Goal: Find specific page/section

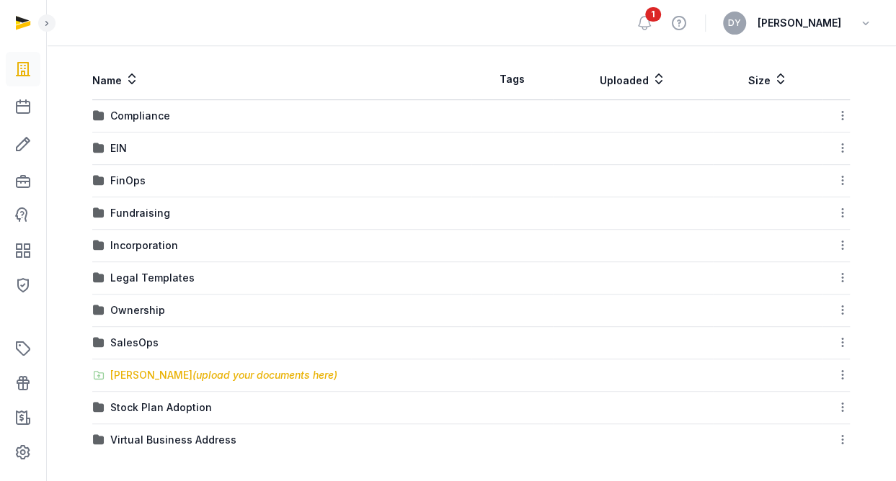
click at [173, 374] on div "Shared Folder (upload your documents here)" at bounding box center [223, 375] width 227 height 14
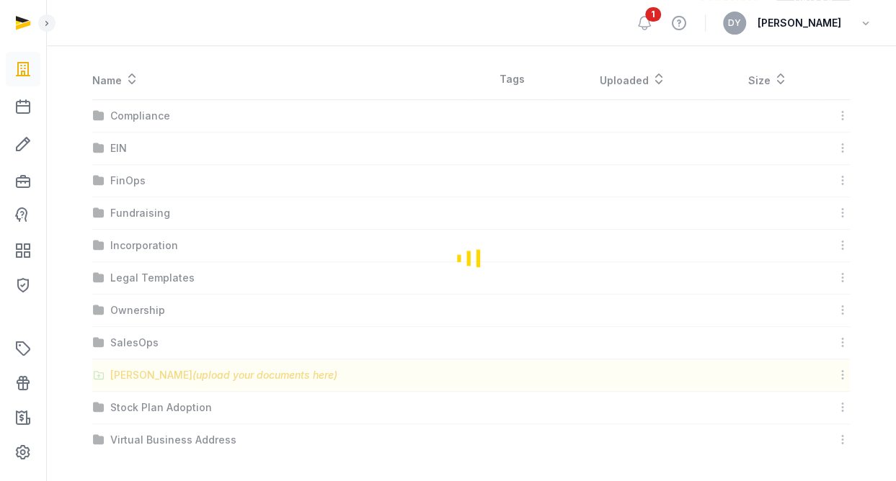
scroll to position [59, 0]
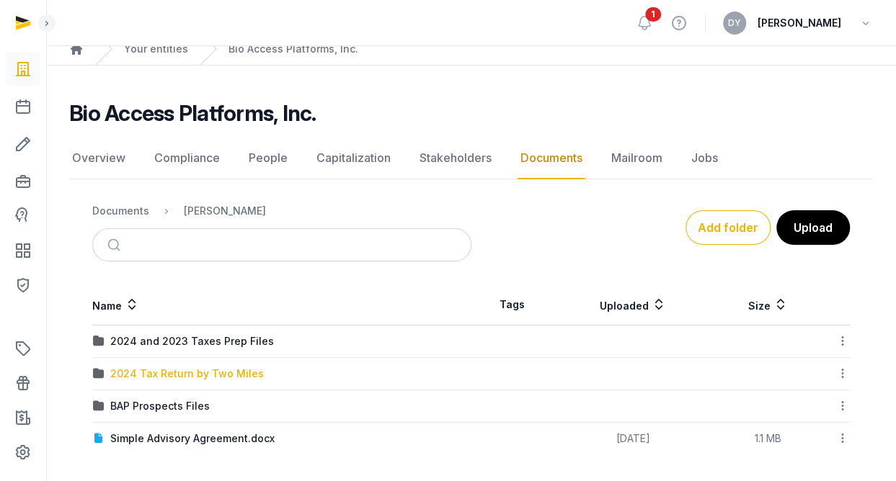
click at [209, 372] on div "2024 Tax Return by Two Miles" at bounding box center [186, 374] width 153 height 14
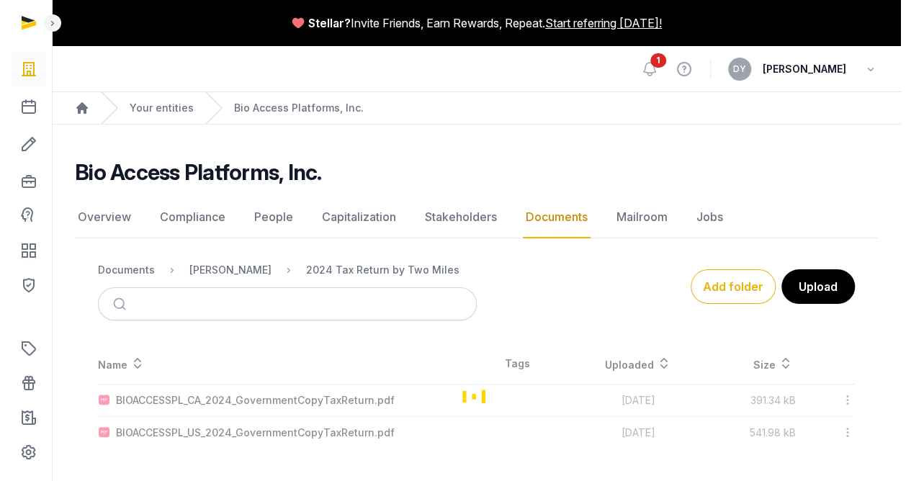
scroll to position [0, 0]
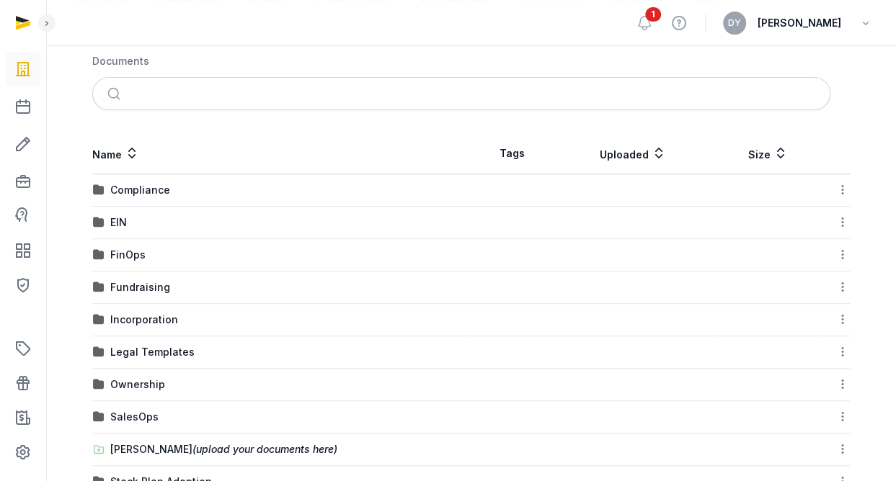
scroll to position [290, 0]
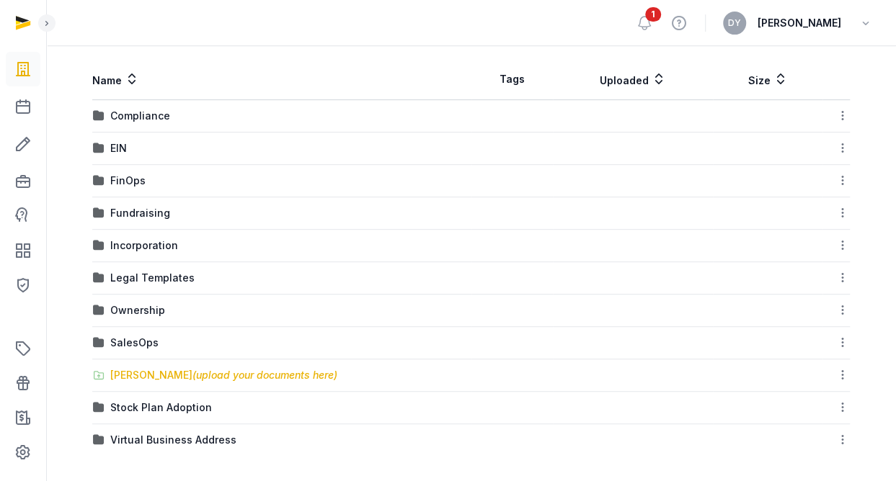
click at [192, 369] on span "(upload your documents here)" at bounding box center [264, 375] width 145 height 12
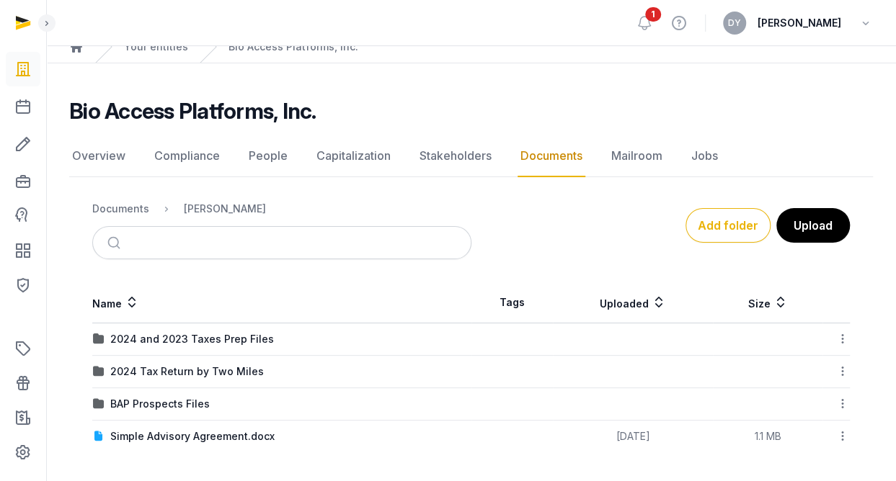
scroll to position [59, 0]
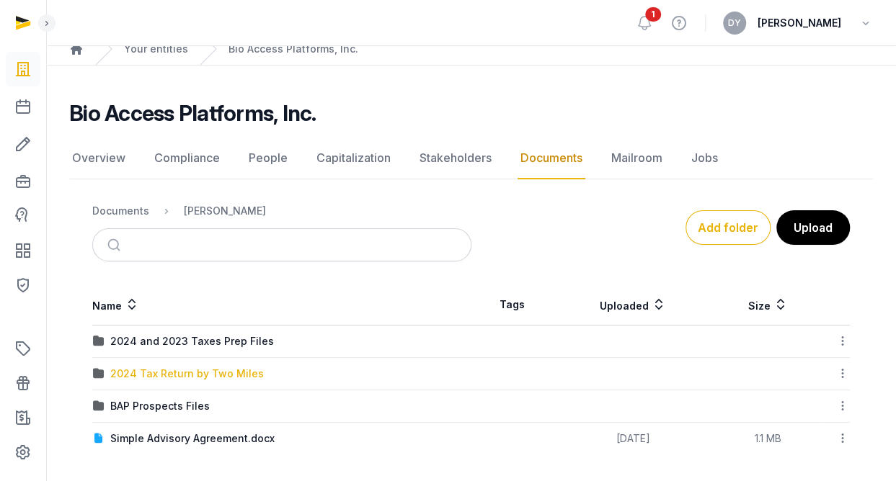
click at [235, 371] on div "2024 Tax Return by Two Miles" at bounding box center [186, 374] width 153 height 14
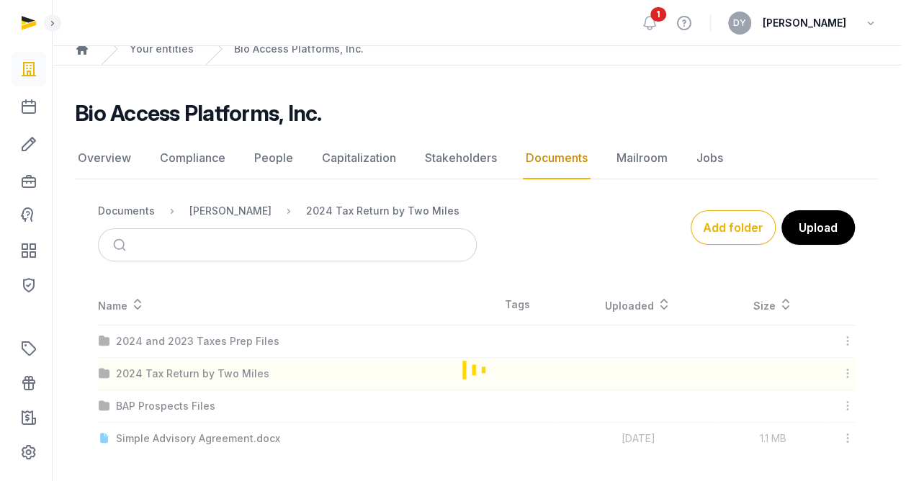
scroll to position [0, 0]
